Goal: Task Accomplishment & Management: Manage account settings

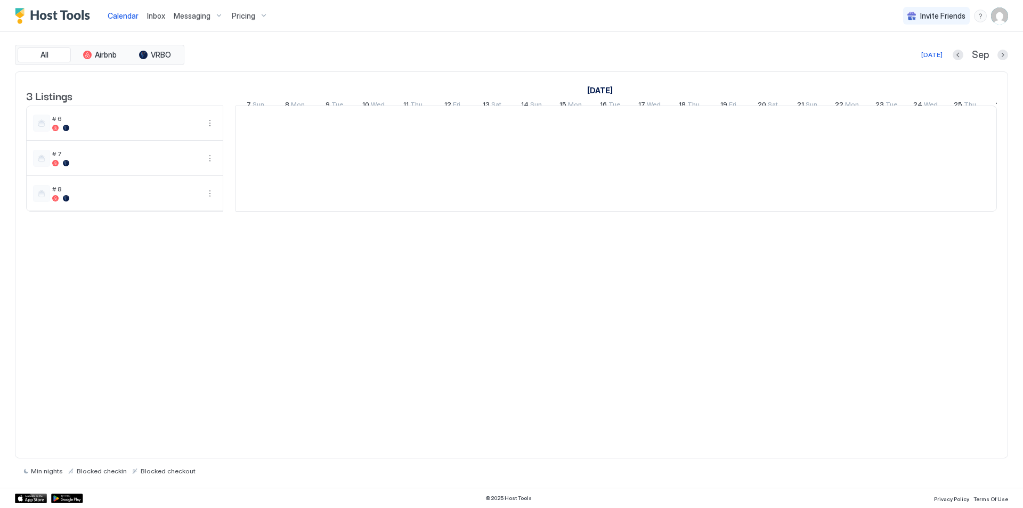
scroll to position [0, 592]
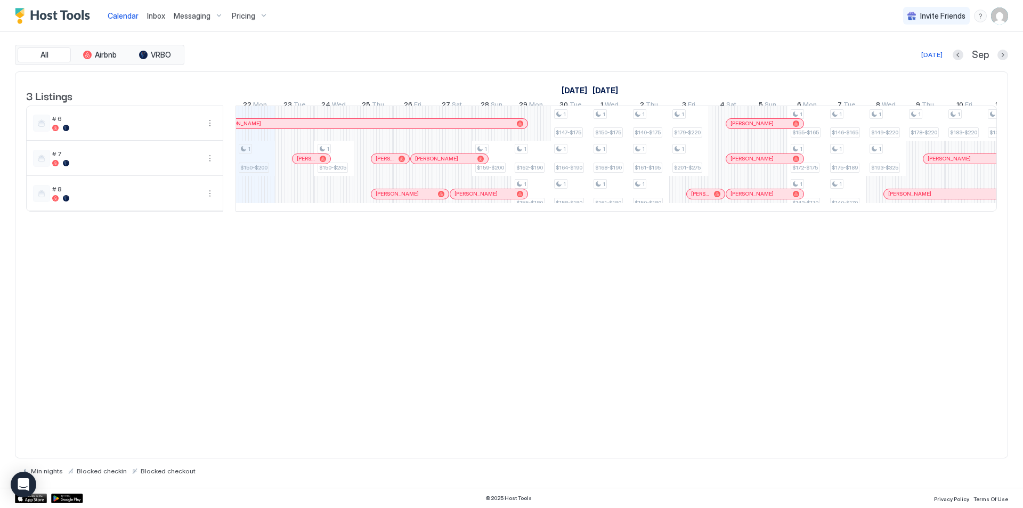
click at [254, 160] on div "1 $150-$200 1 $150-$205 1 $159-$200 1 $162-$190 1 $155-$180 1 $147-$175 1 $164-…" at bounding box center [807, 158] width 2326 height 105
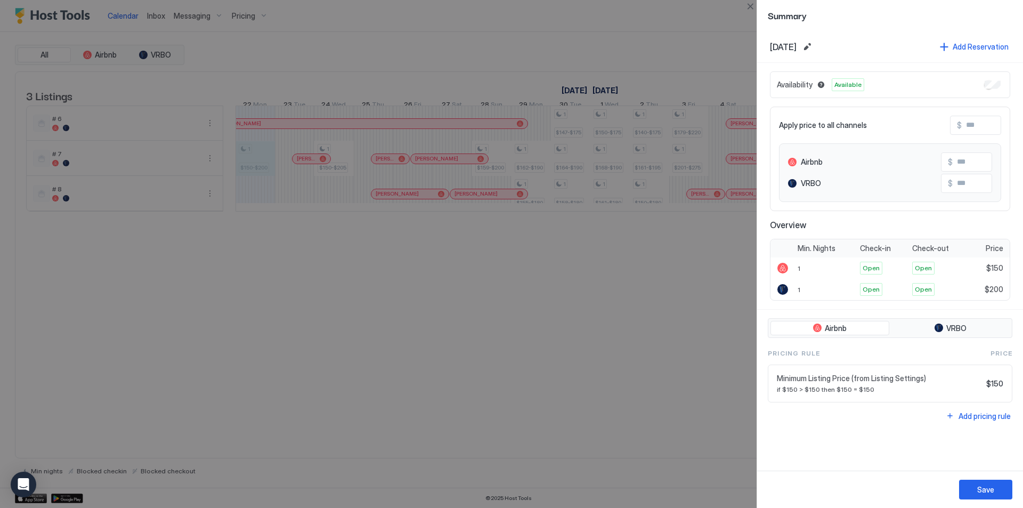
click at [931, 86] on div "Availability Available" at bounding box center [890, 84] width 240 height 27
click at [855, 86] on span "Available" at bounding box center [847, 85] width 27 height 10
click at [837, 83] on span "Available" at bounding box center [847, 85] width 27 height 10
click at [804, 83] on span "Availability" at bounding box center [795, 85] width 36 height 10
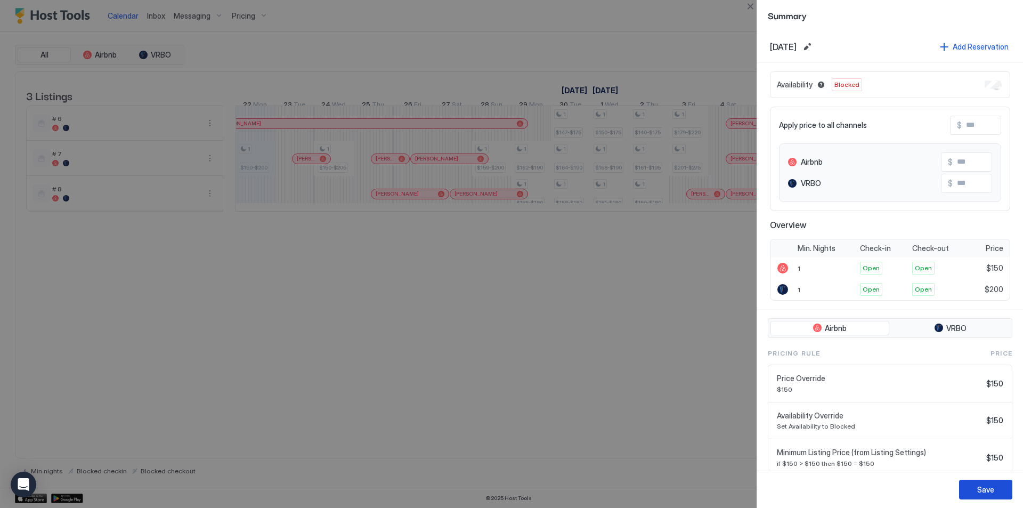
drag, startPoint x: 977, startPoint y: 490, endPoint x: 969, endPoint y: 484, distance: 9.5
click at [974, 487] on button "Save" at bounding box center [985, 489] width 53 height 20
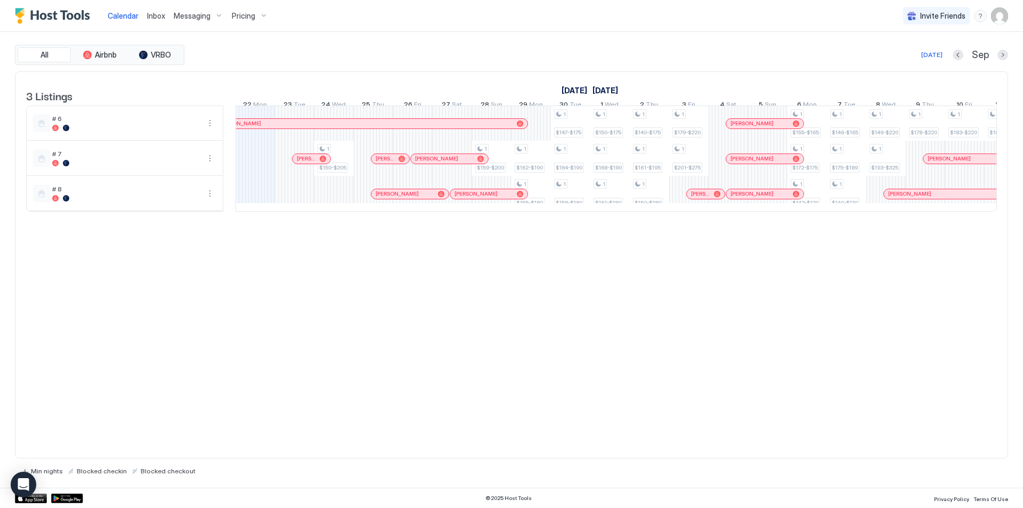
click at [969, 463] on div "Min nights Blocked checkin Blocked checkout" at bounding box center [511, 466] width 993 height 17
drag, startPoint x: 969, startPoint y: 463, endPoint x: 969, endPoint y: 496, distance: 32.5
click at [969, 496] on div "Calendar Inbox Messaging Pricing Invite Friends GB All Airbnb VRBO [DATE] [DATE…" at bounding box center [511, 254] width 1023 height 508
